Goal: Transaction & Acquisition: Purchase product/service

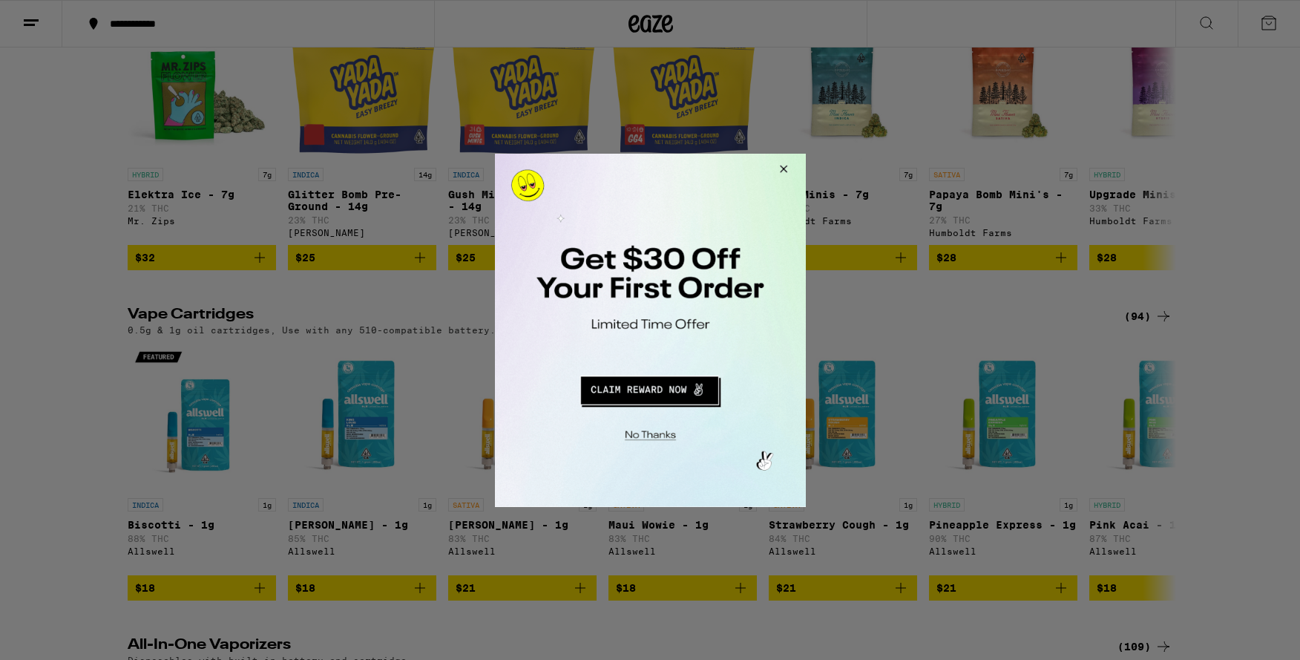
click at [797, 165] on button "Close Modal" at bounding box center [781, 171] width 40 height 36
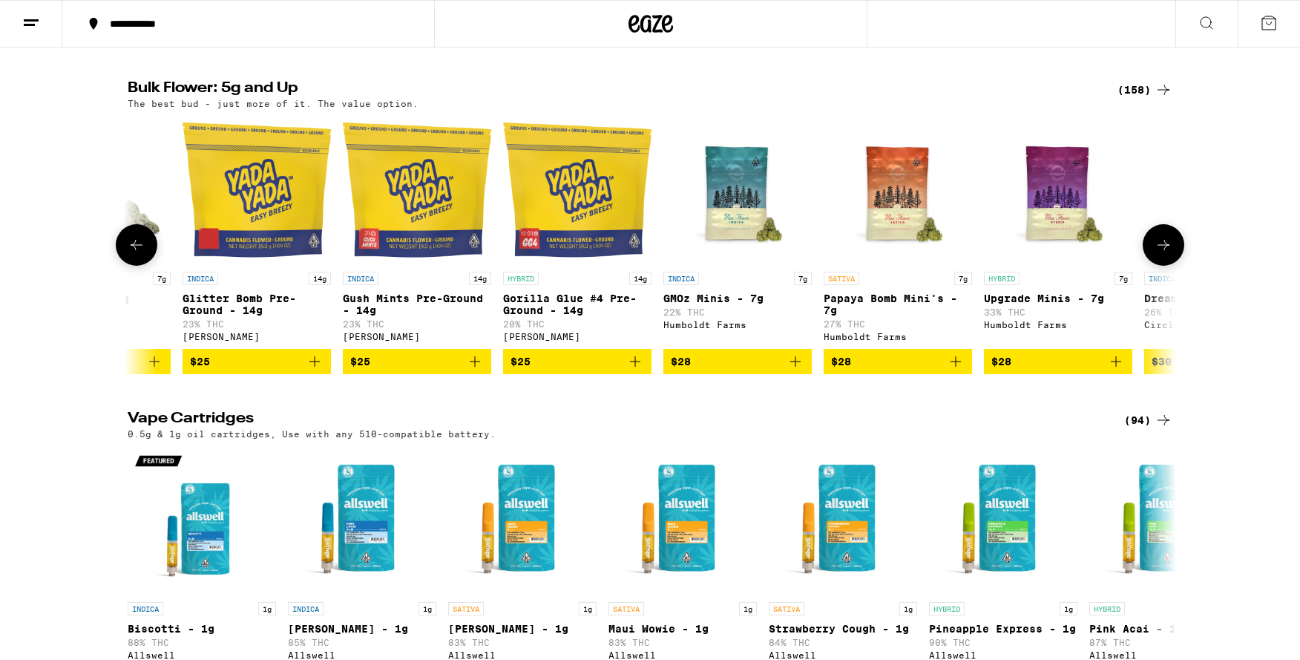
scroll to position [807, 0]
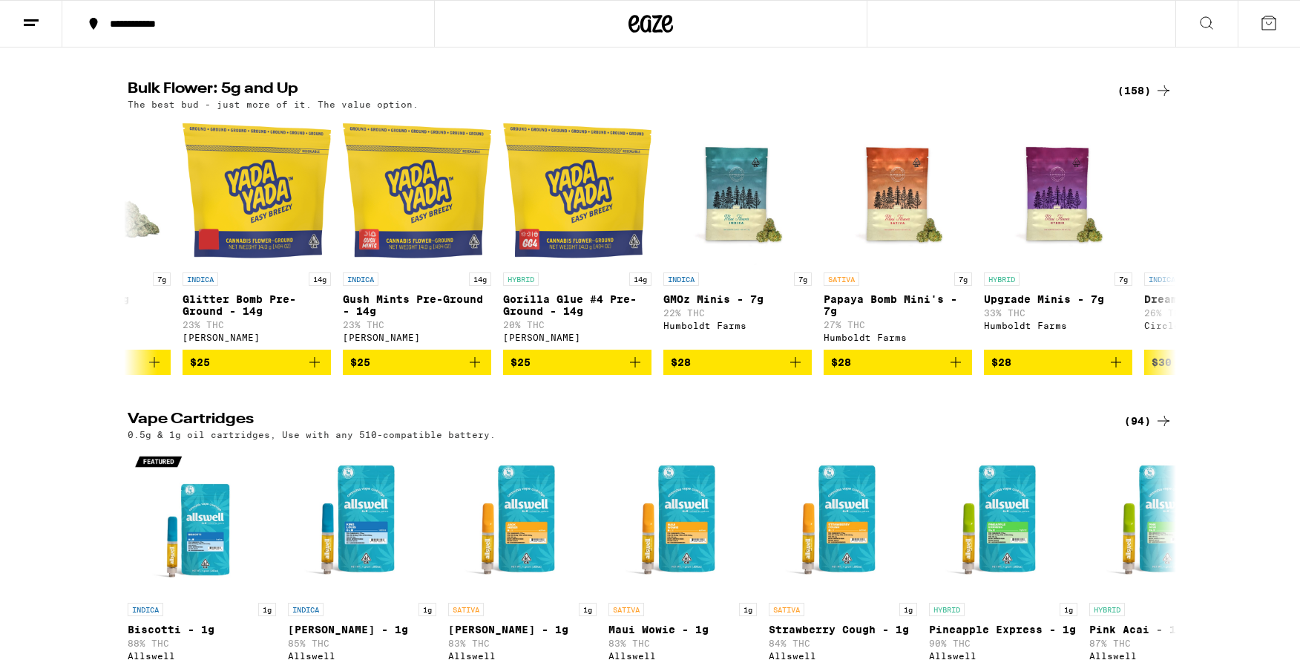
click at [1137, 99] on div "(158)" at bounding box center [1145, 91] width 55 height 18
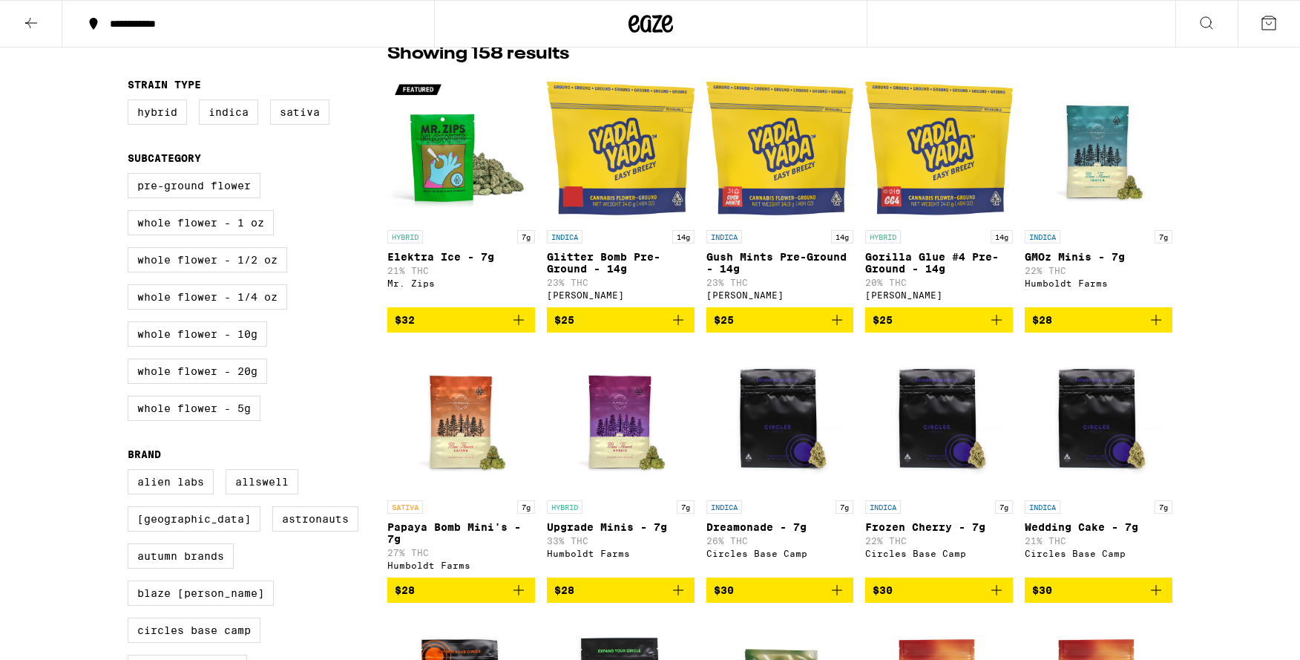
scroll to position [134, 0]
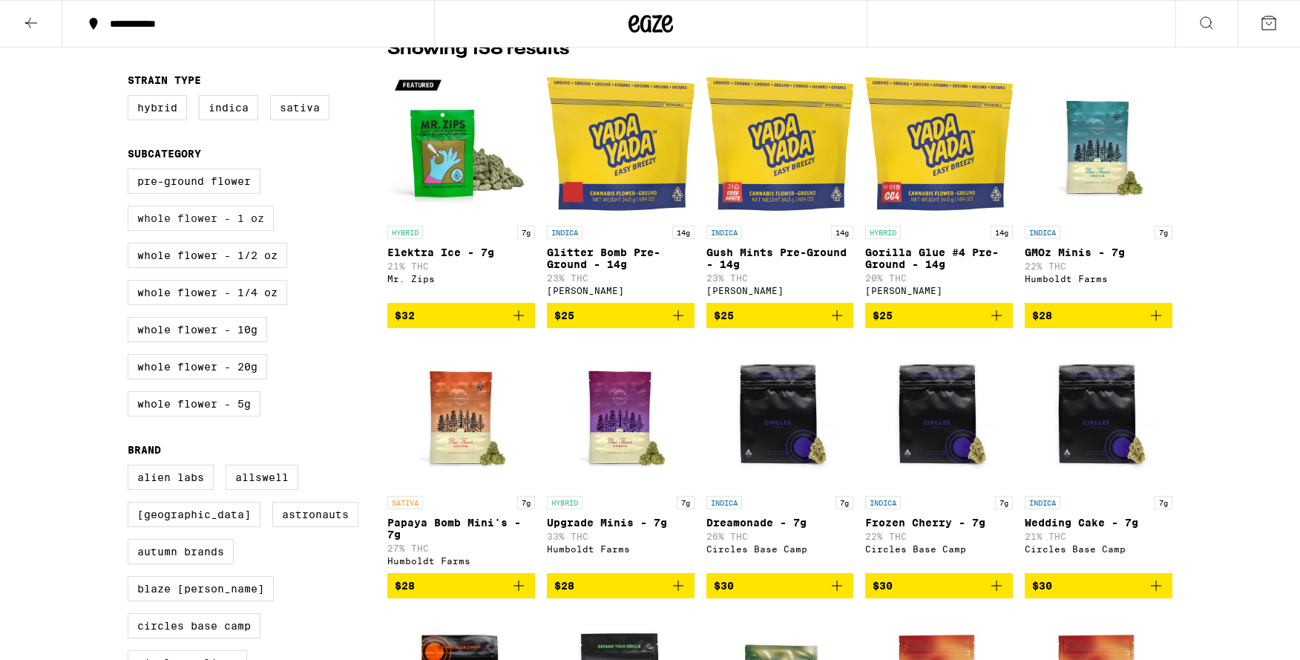
click at [233, 227] on label "Whole Flower - 1 oz" at bounding box center [201, 218] width 146 height 25
click at [131, 171] on input "Whole Flower - 1 oz" at bounding box center [131, 171] width 1 height 1
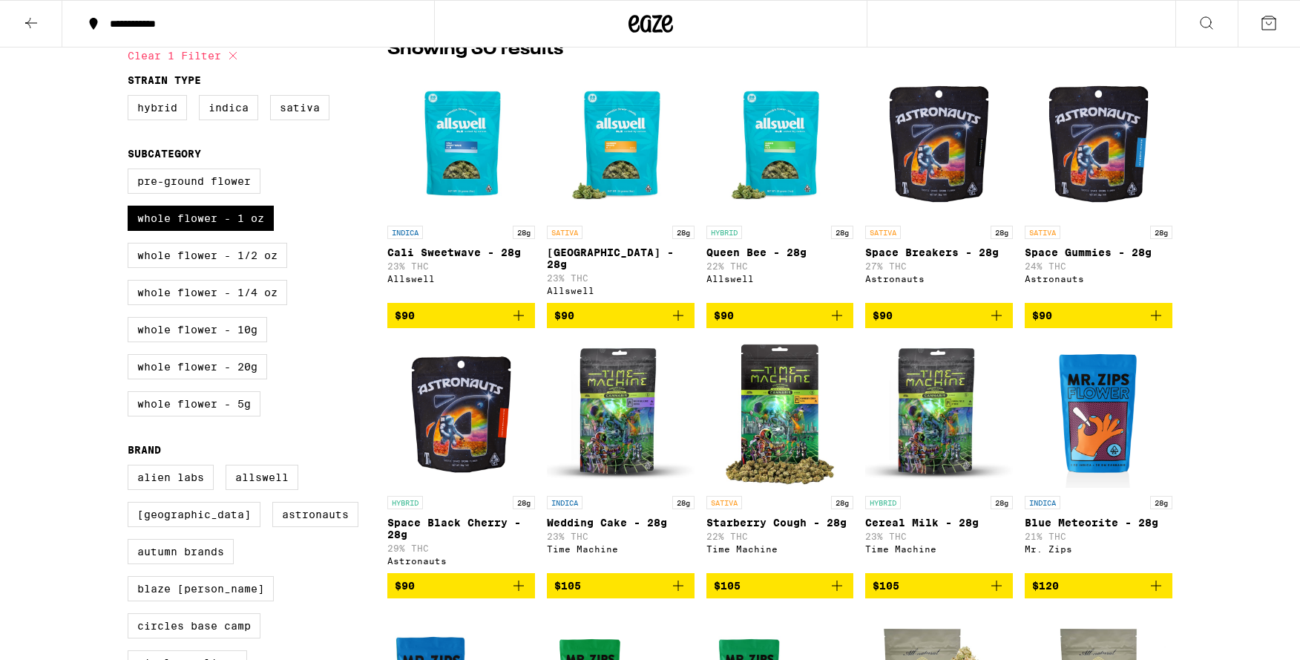
checkbox input "false"
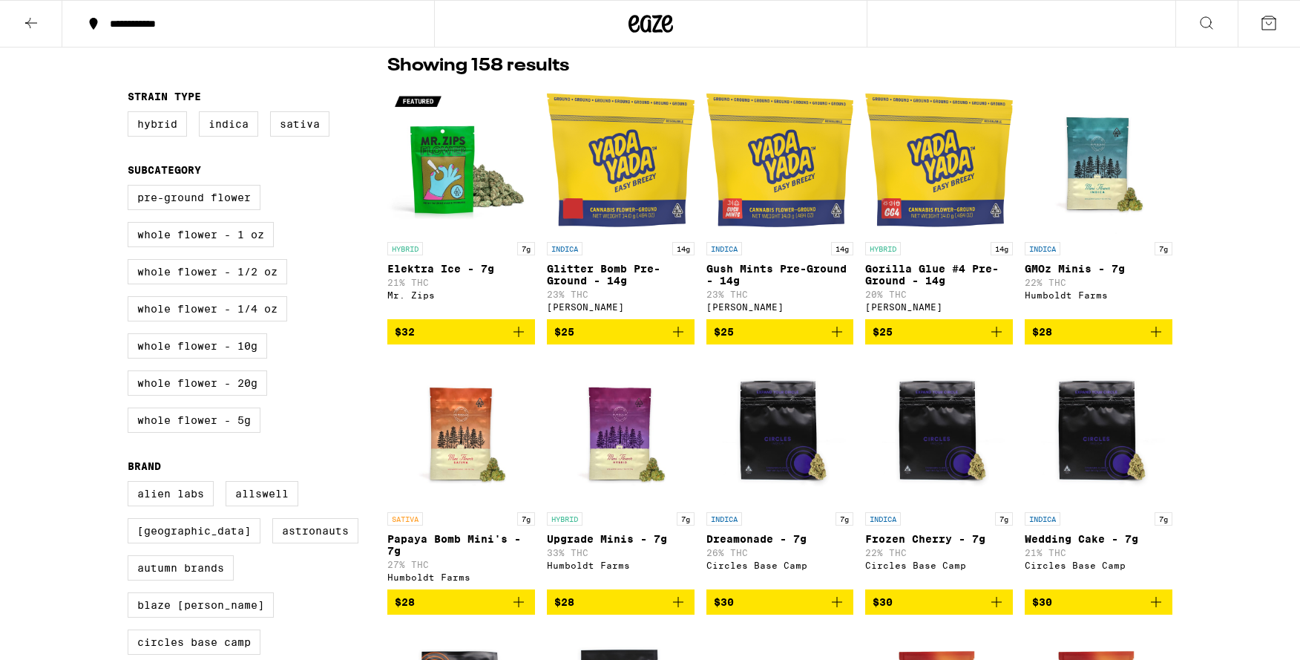
scroll to position [122, 0]
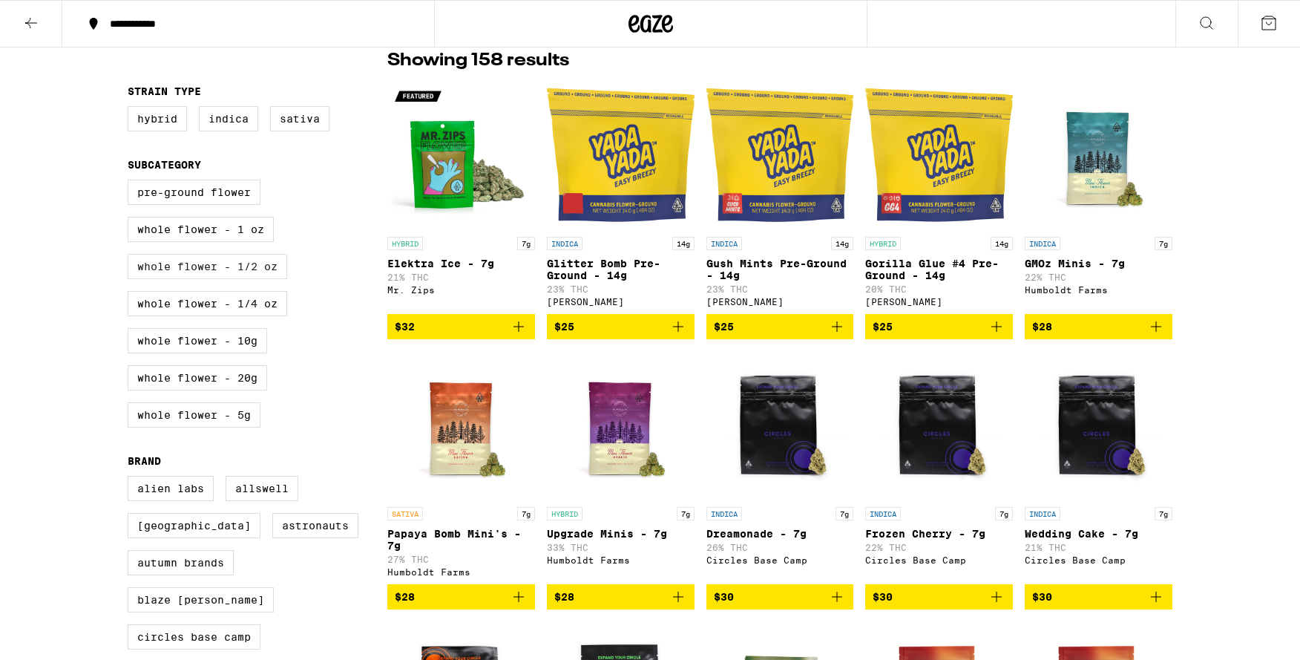
click at [243, 278] on label "Whole Flower - 1/2 oz" at bounding box center [208, 266] width 160 height 25
click at [131, 183] on input "Whole Flower - 1/2 oz" at bounding box center [131, 182] width 1 height 1
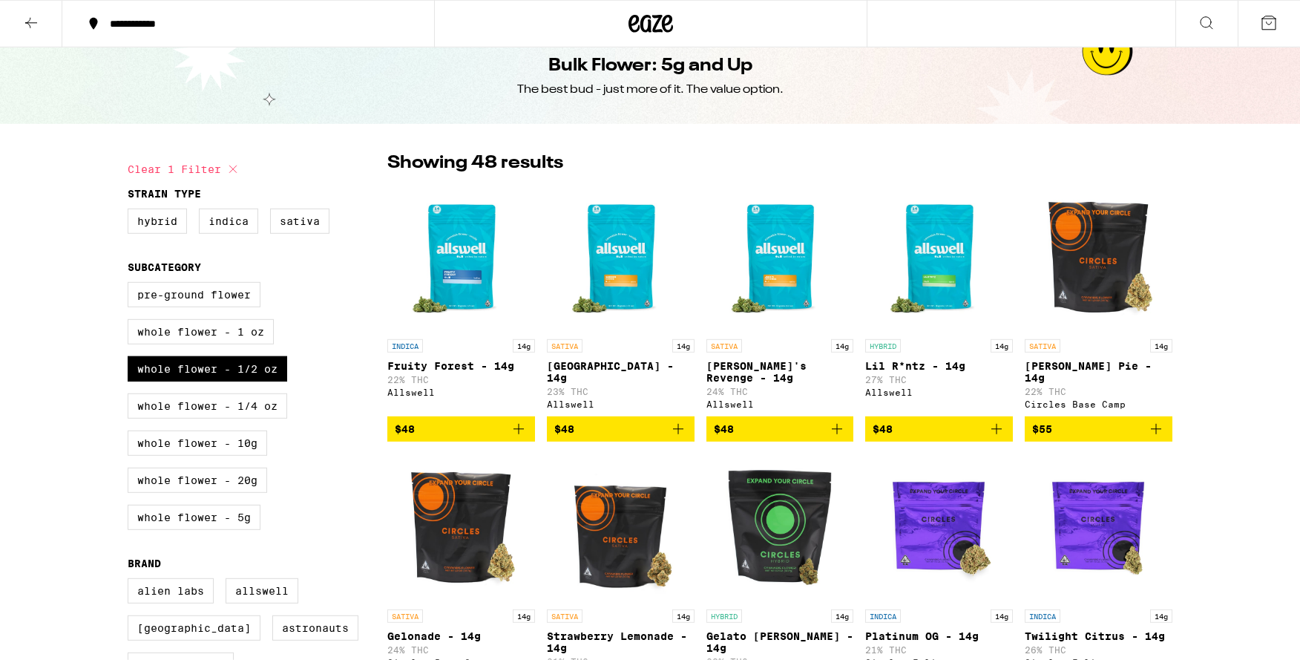
scroll to position [22, 0]
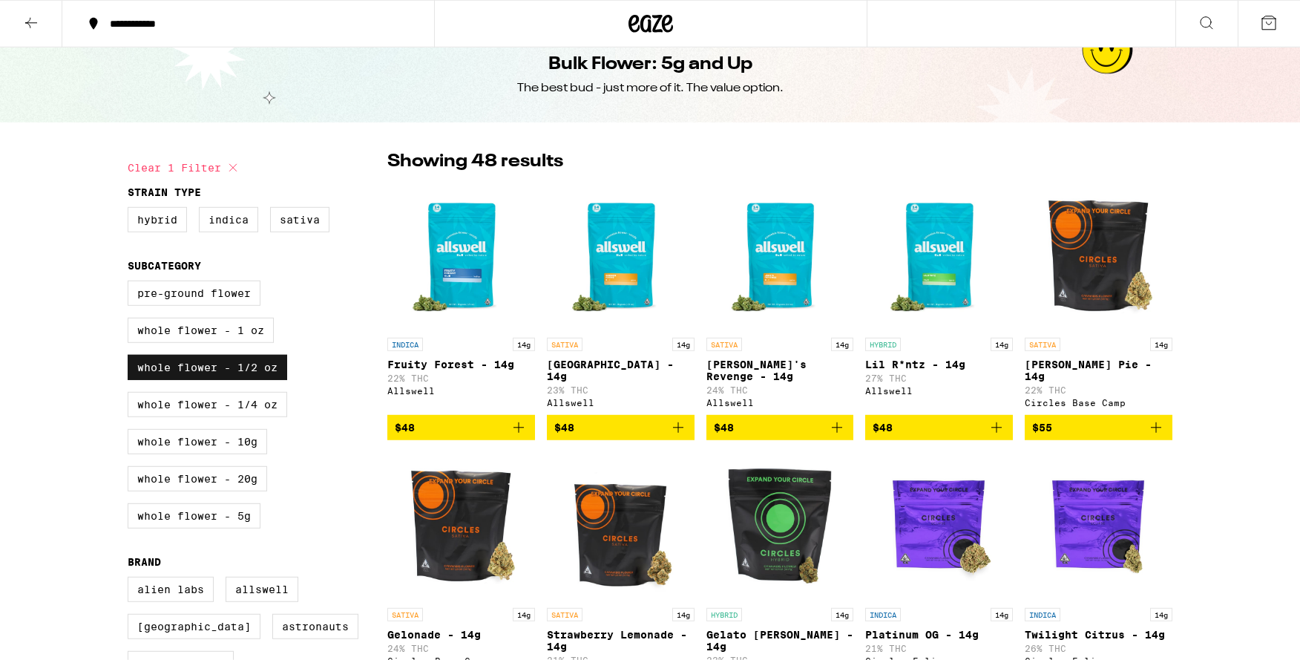
click at [255, 374] on label "Whole Flower - 1/2 oz" at bounding box center [208, 367] width 160 height 25
click at [131, 283] on input "Whole Flower - 1/2 oz" at bounding box center [131, 283] width 1 height 1
checkbox input "false"
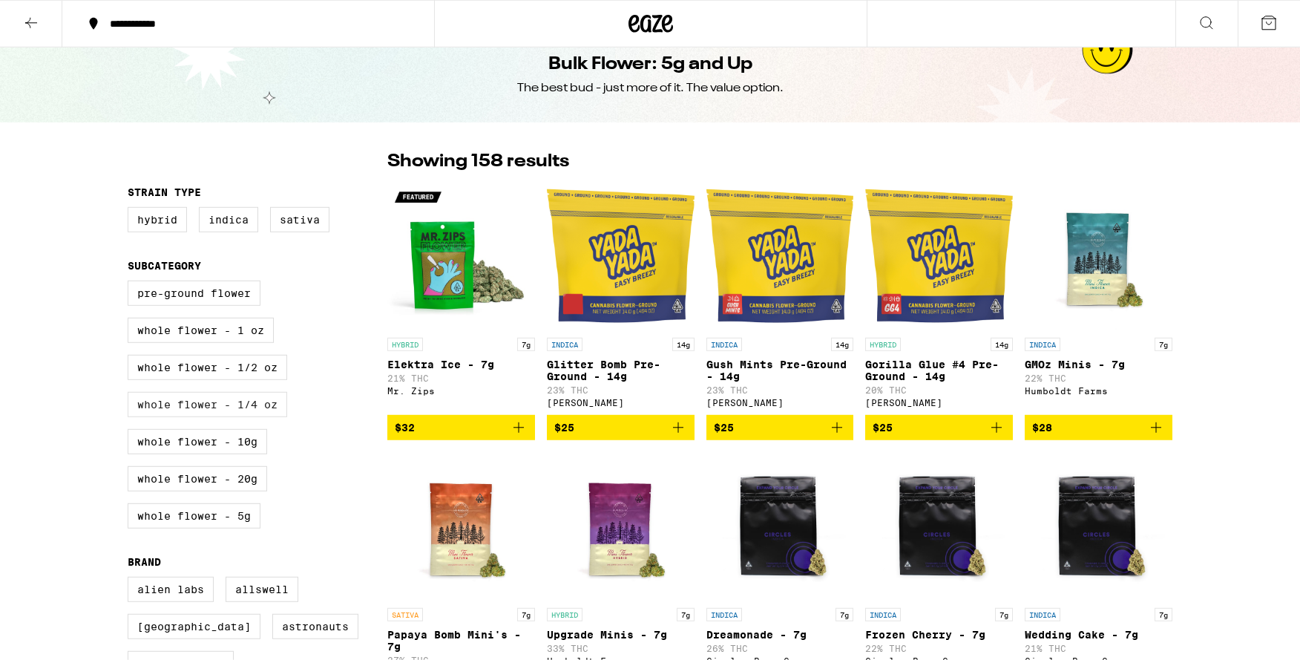
click at [255, 417] on label "Whole Flower - 1/4 oz" at bounding box center [208, 404] width 160 height 25
click at [131, 283] on input "Whole Flower - 1/4 oz" at bounding box center [131, 283] width 1 height 1
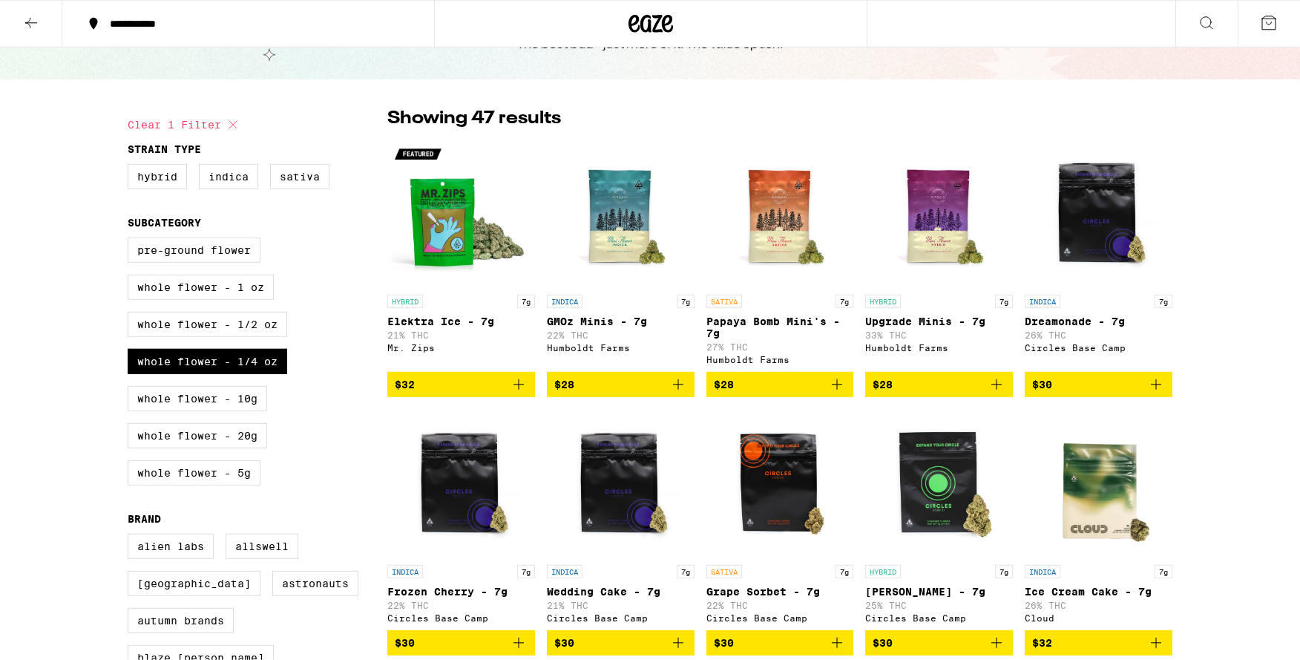
scroll to position [66, 0]
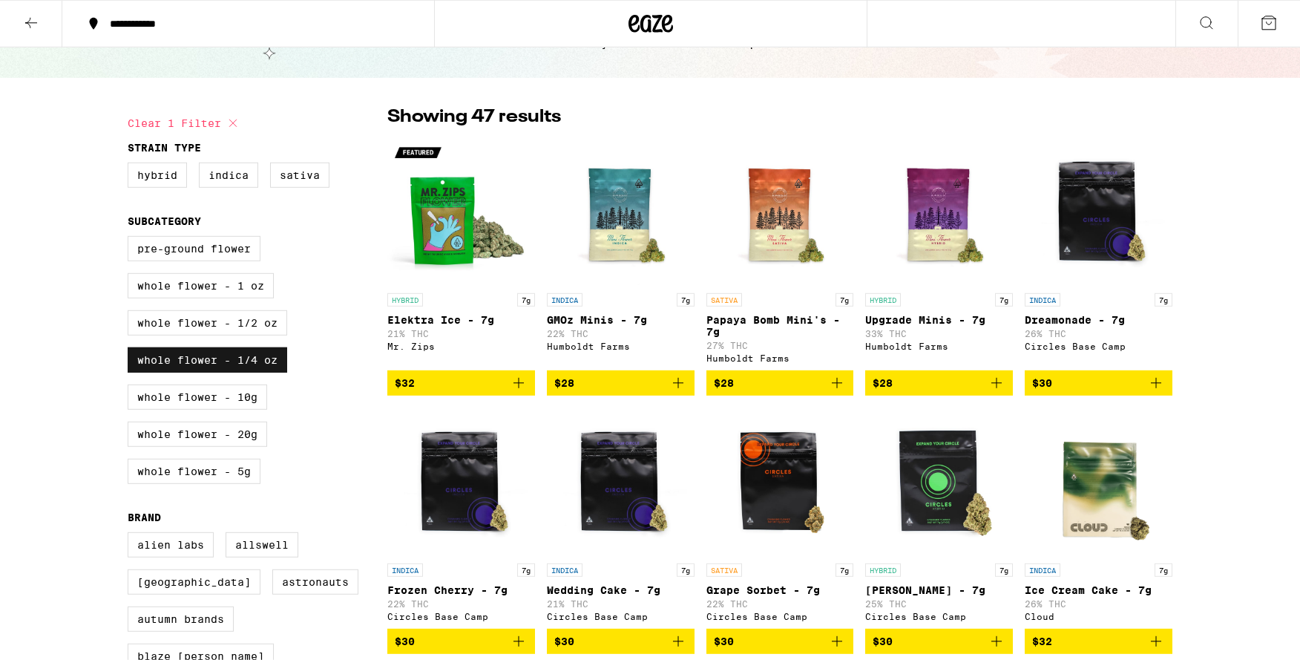
click at [247, 370] on label "Whole Flower - 1/4 oz" at bounding box center [208, 359] width 160 height 25
click at [131, 239] on input "Whole Flower - 1/4 oz" at bounding box center [131, 238] width 1 height 1
checkbox input "false"
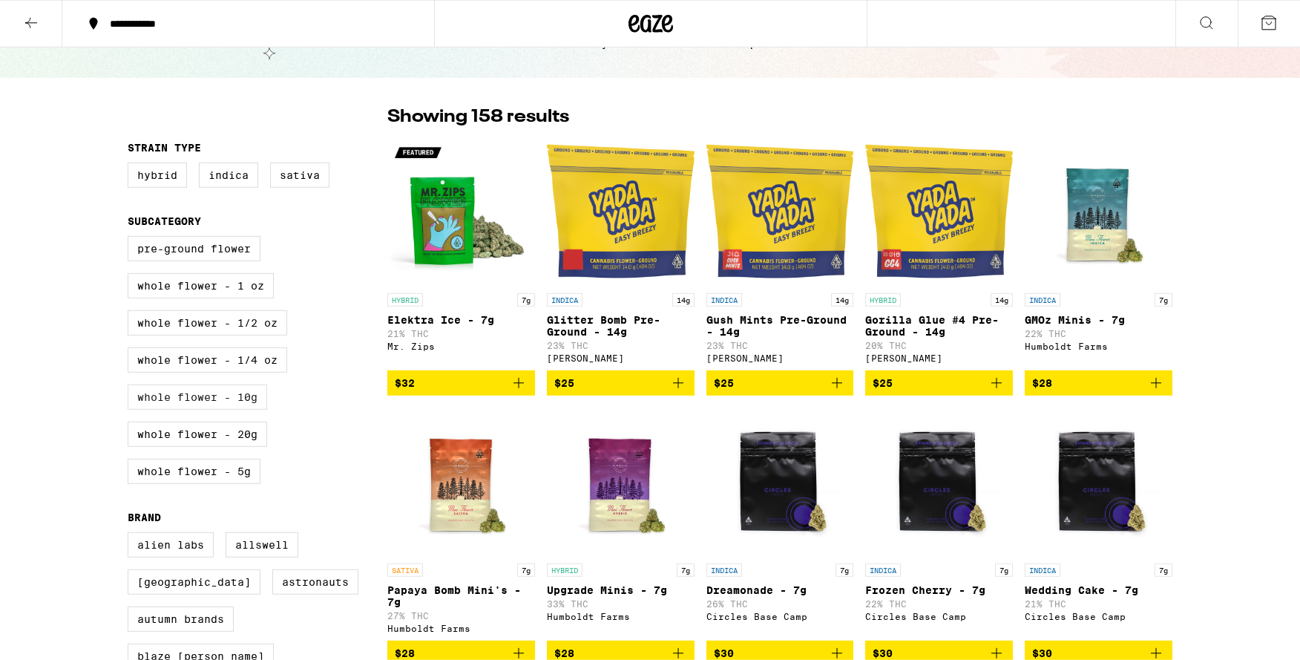
click at [241, 410] on label "Whole Flower - 10g" at bounding box center [198, 396] width 140 height 25
click at [131, 239] on input "Whole Flower - 10g" at bounding box center [131, 238] width 1 height 1
checkbox input "true"
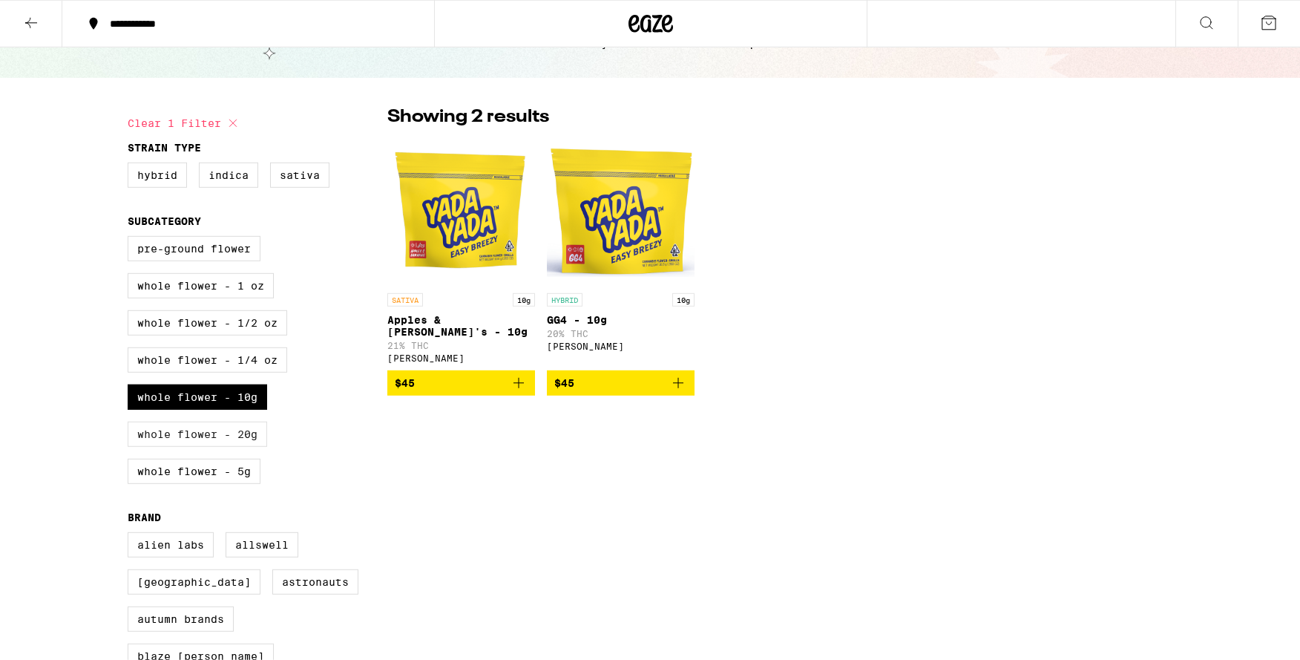
click at [237, 447] on label "Whole Flower - 20g" at bounding box center [198, 433] width 140 height 25
click at [131, 239] on input "Whole Flower - 20g" at bounding box center [131, 238] width 1 height 1
checkbox input "true"
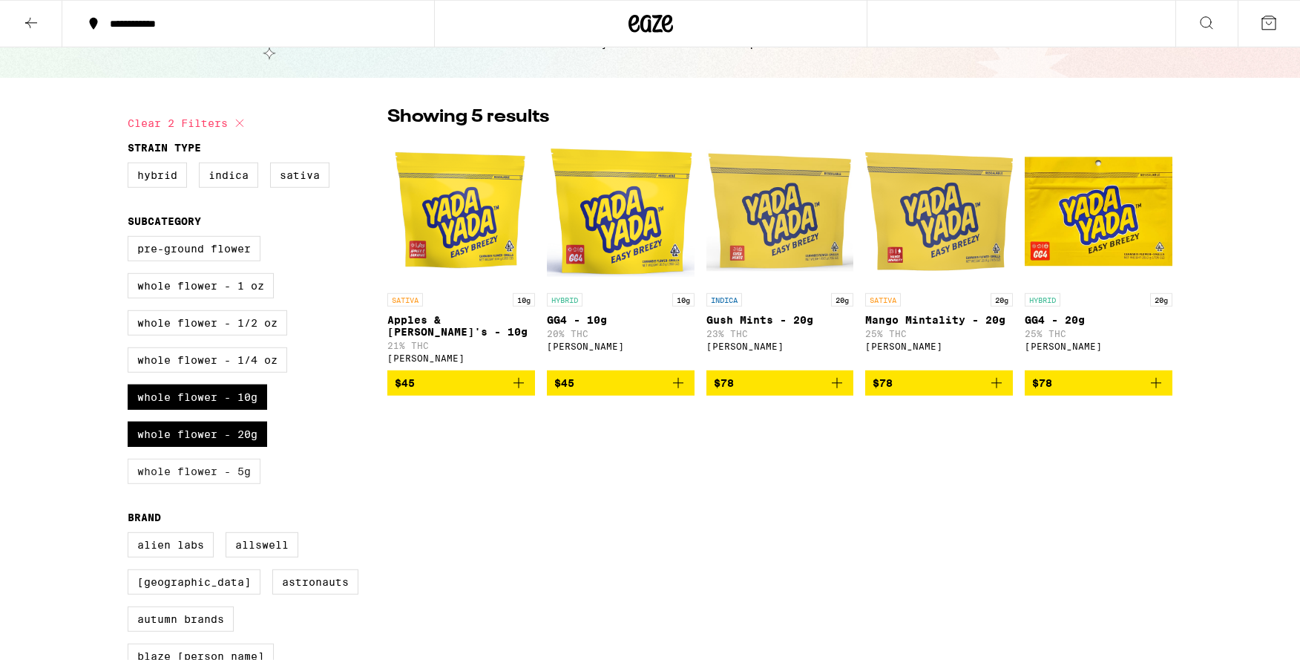
click at [234, 484] on label "Whole Flower - 5g" at bounding box center [194, 471] width 133 height 25
click at [131, 239] on input "Whole Flower - 5g" at bounding box center [131, 238] width 1 height 1
checkbox input "true"
